Goal: Navigation & Orientation: Find specific page/section

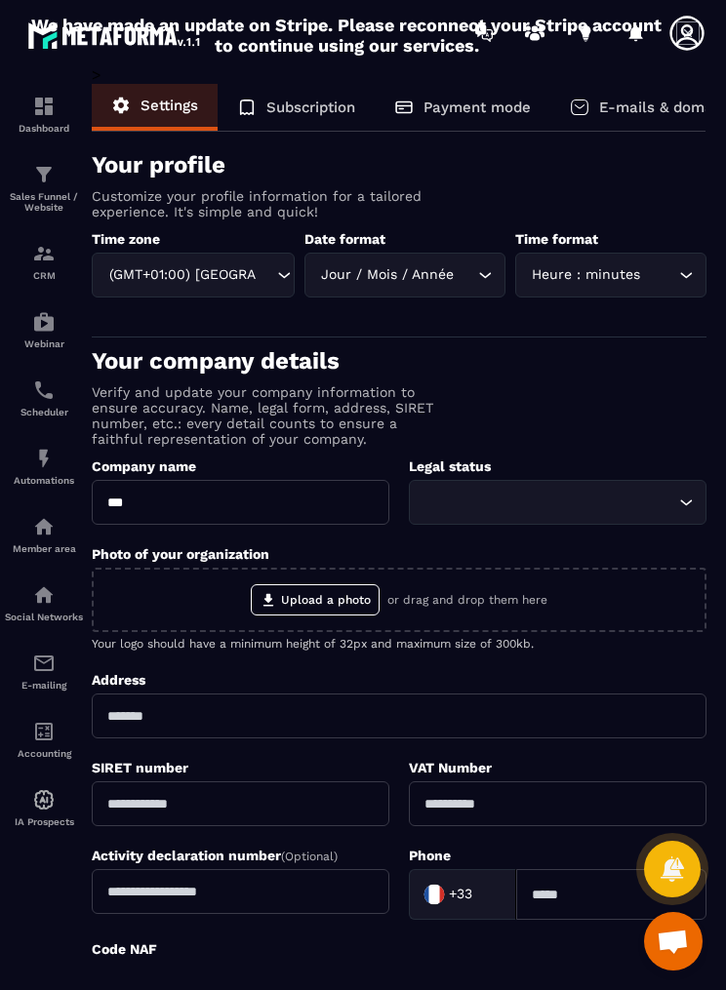
click at [678, 32] on icon at bounding box center [686, 33] width 39 height 39
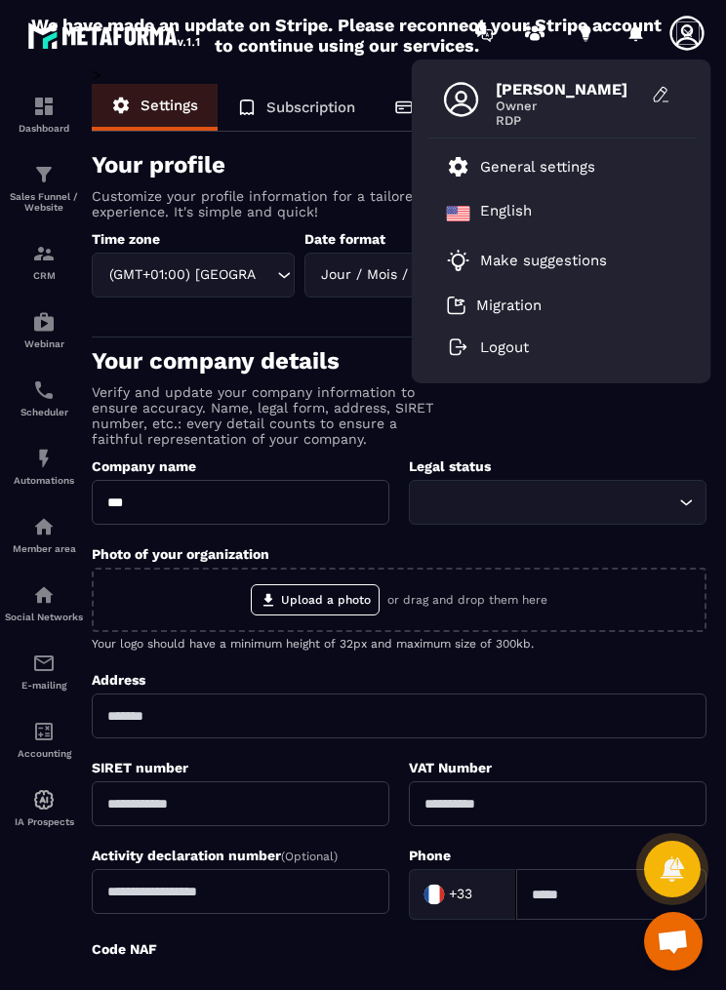
click at [541, 165] on p "General settings" at bounding box center [537, 167] width 115 height 18
click at [532, 152] on li "General settings" at bounding box center [561, 166] width 268 height 47
click at [464, 175] on icon at bounding box center [458, 167] width 19 height 20
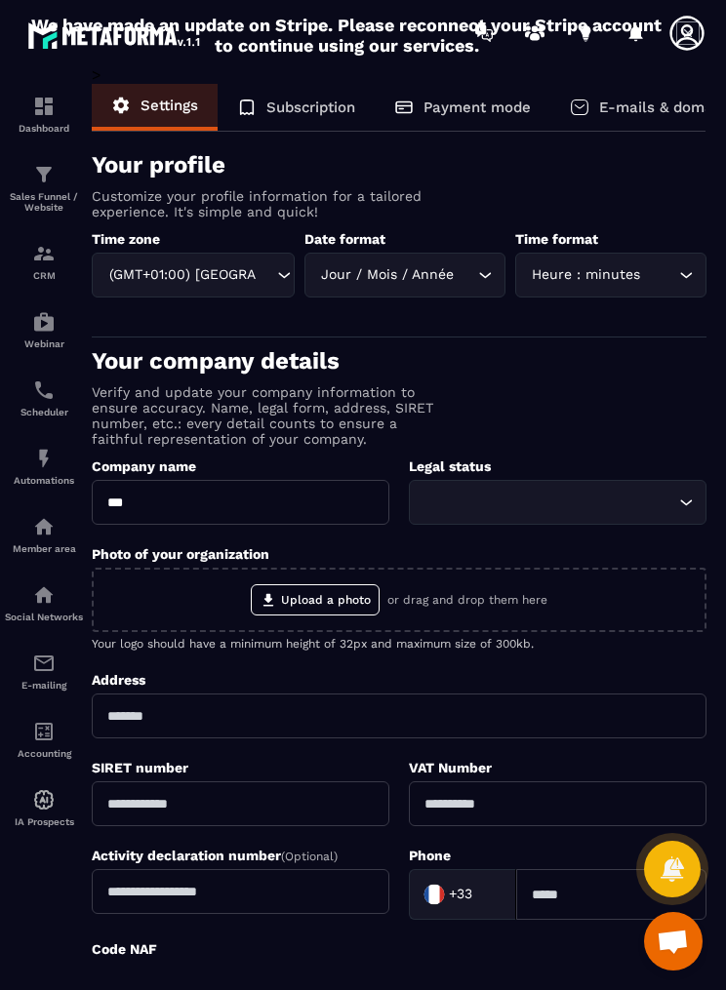
click at [32, 197] on p "Sales Funnel / Website" at bounding box center [44, 201] width 78 height 21
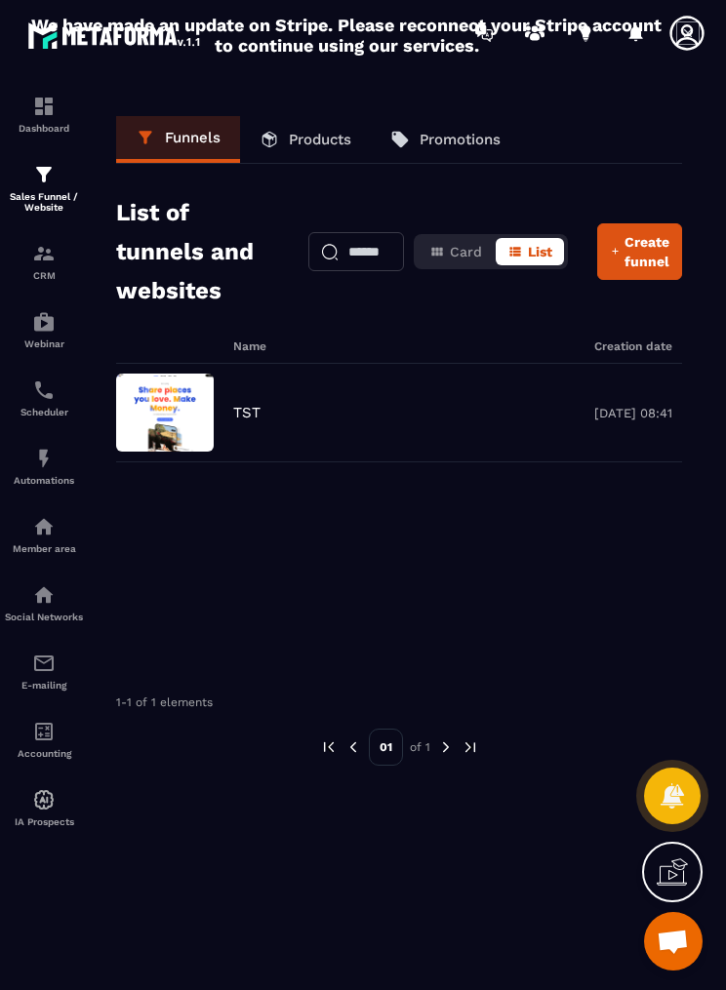
click at [0, 0] on img at bounding box center [0, 0] width 0 height 0
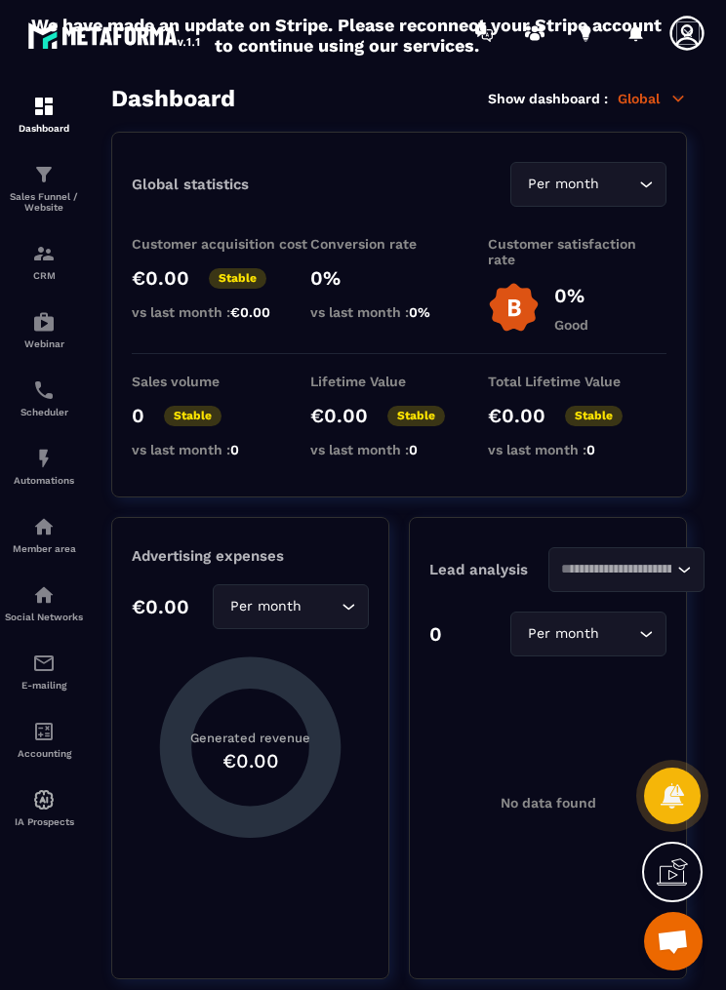
click at [38, 345] on div "Webinar" at bounding box center [44, 329] width 78 height 39
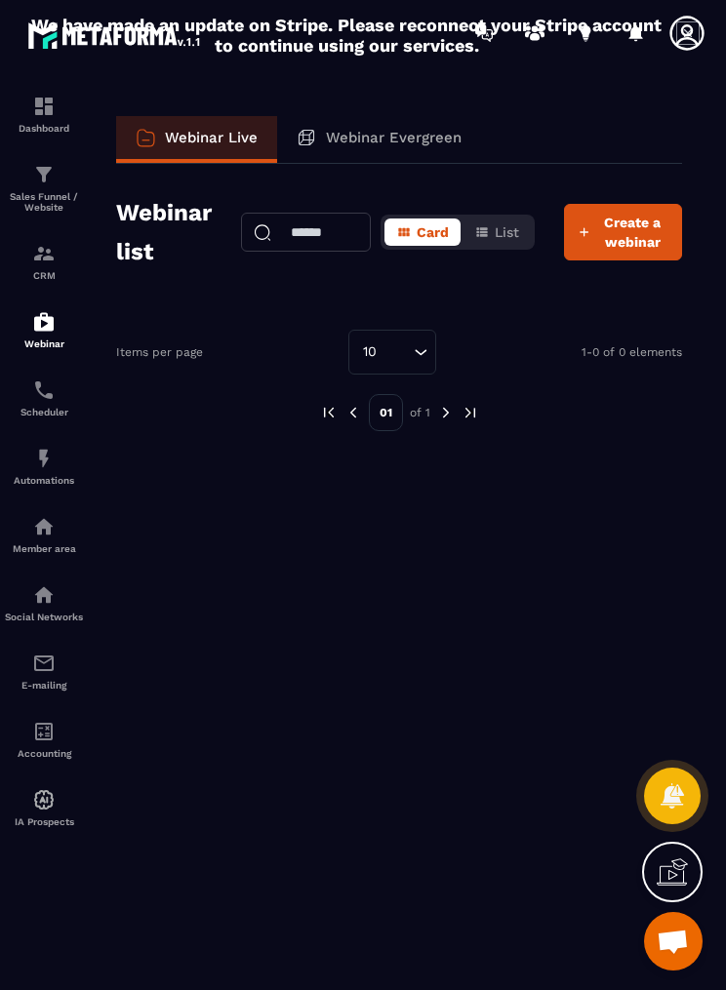
click at [21, 193] on p "Sales Funnel / Website" at bounding box center [44, 201] width 78 height 21
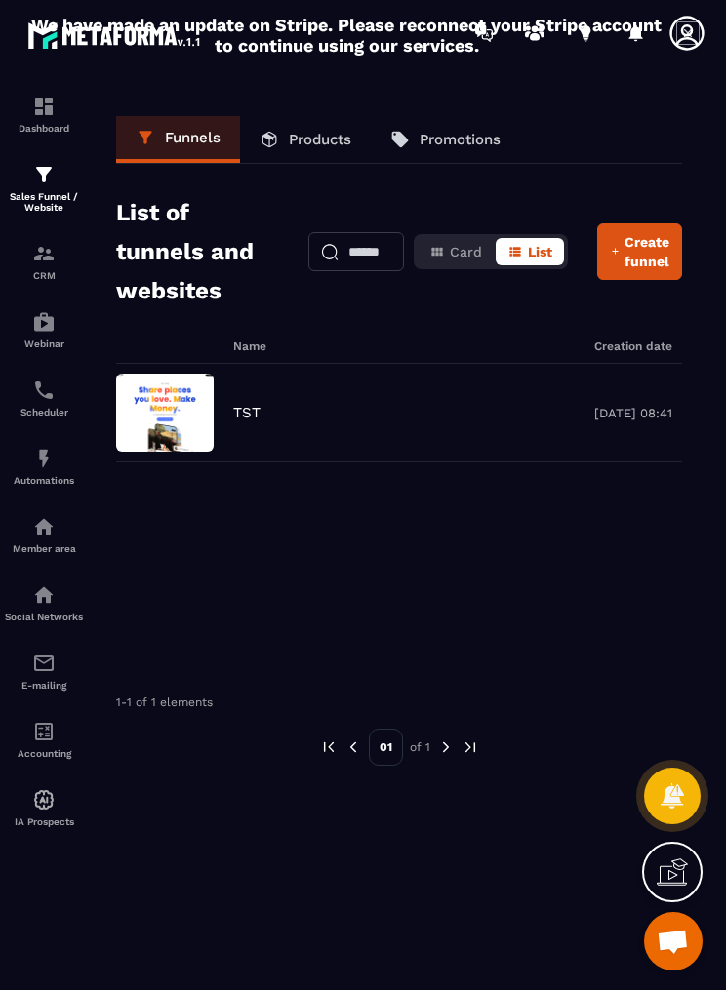
click at [0, 0] on img at bounding box center [0, 0] width 0 height 0
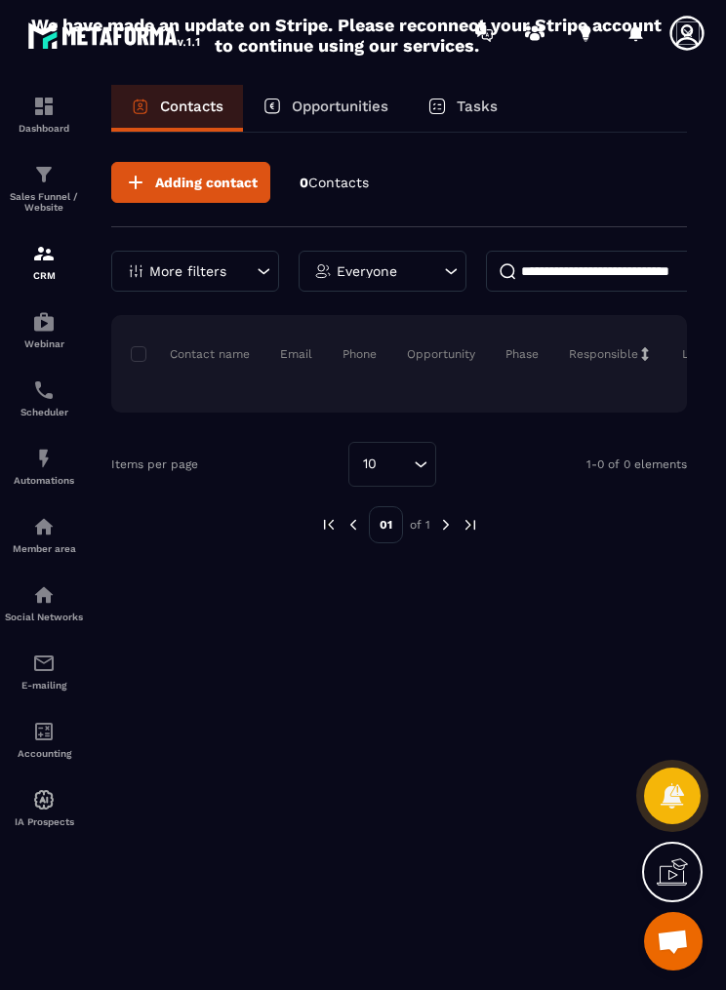
click at [667, 50] on icon at bounding box center [686, 33] width 39 height 39
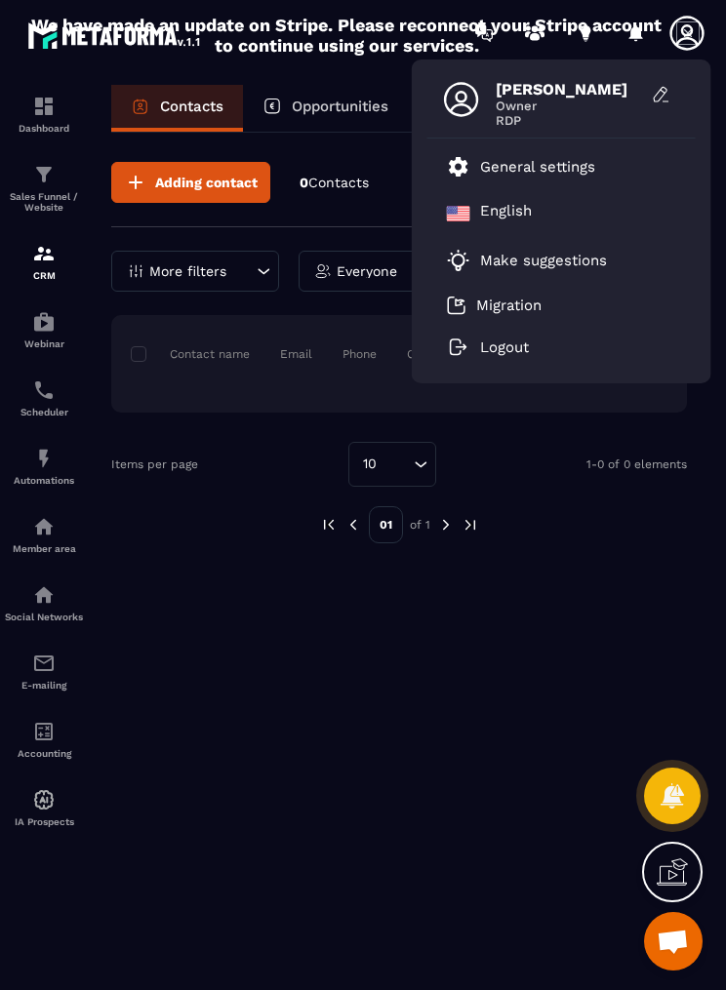
click at [473, 173] on link "General settings" at bounding box center [521, 166] width 148 height 23
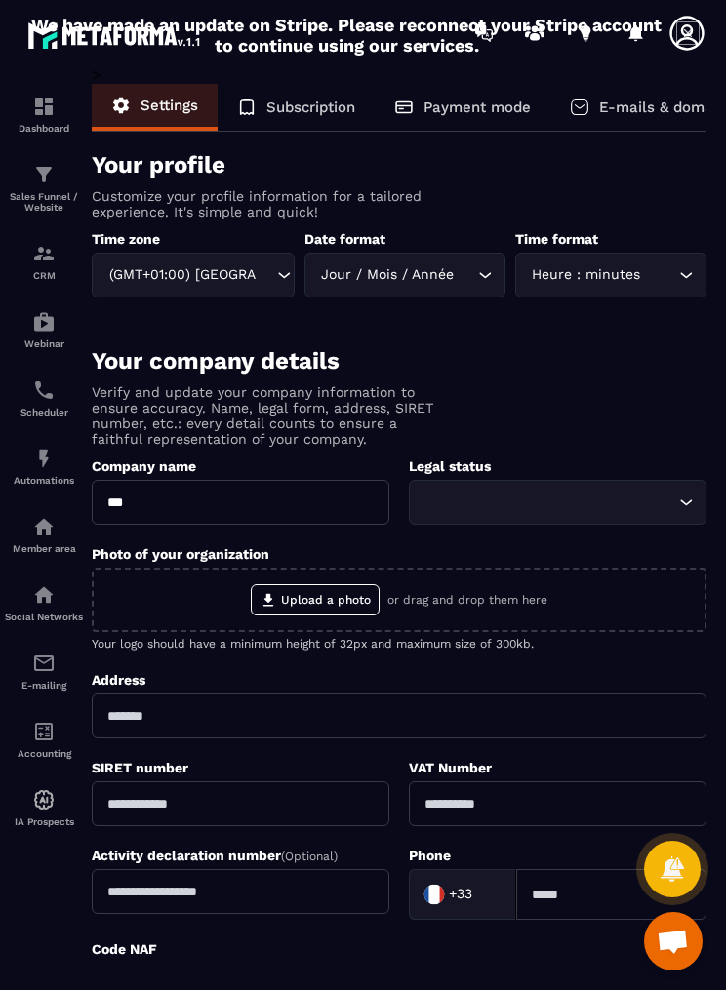
click at [672, 58] on div "We have made an update on Stripe. Please reconnect your Stripe account to conti…" at bounding box center [362, 35] width 683 height 51
click at [669, 48] on icon at bounding box center [686, 33] width 39 height 39
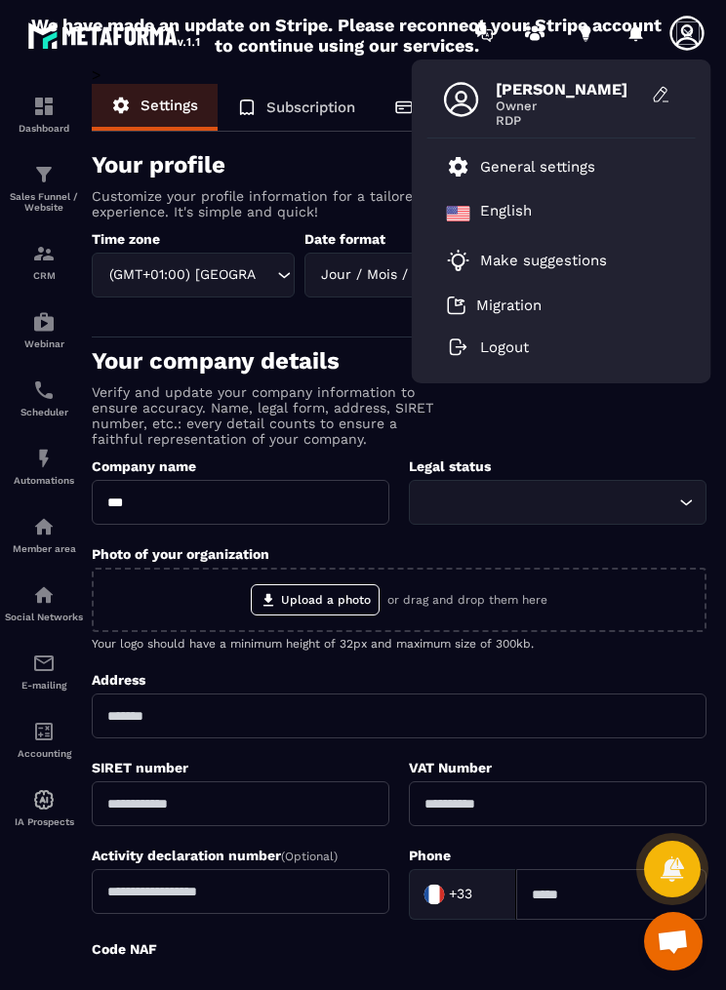
click at [508, 214] on p "English" at bounding box center [506, 213] width 52 height 23
